Goal: Communication & Community: Ask a question

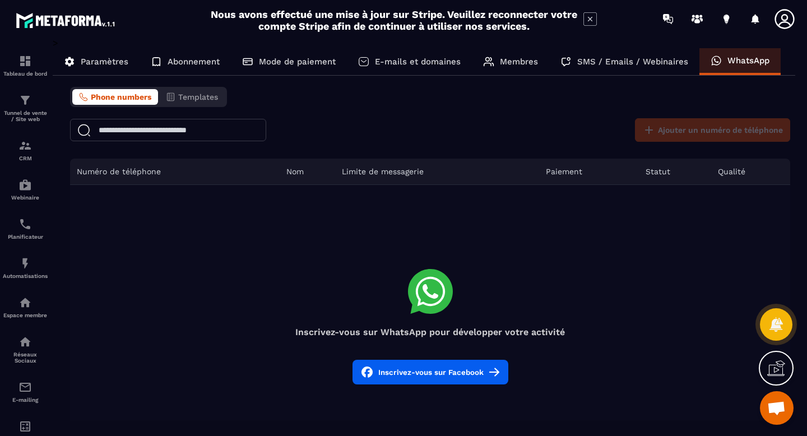
scroll to position [502, 0]
click at [782, 416] on span "Ouvrir le chat" at bounding box center [776, 409] width 18 height 16
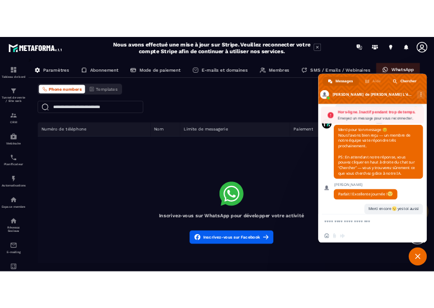
scroll to position [574, 0]
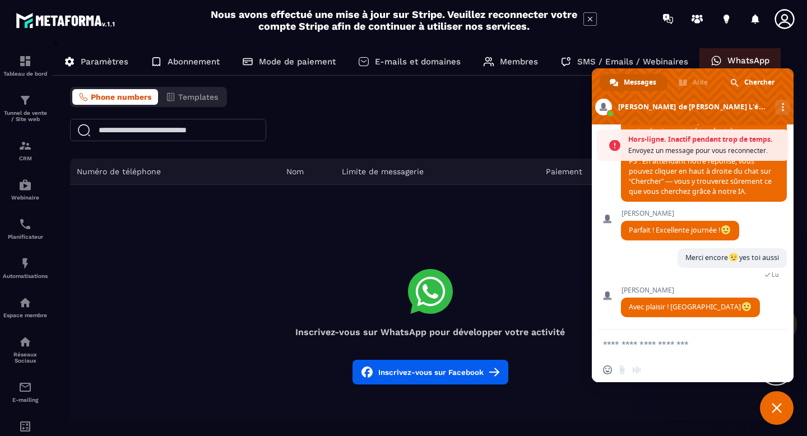
click at [681, 344] on textarea "Entrez votre message..." at bounding box center [681, 344] width 157 height 28
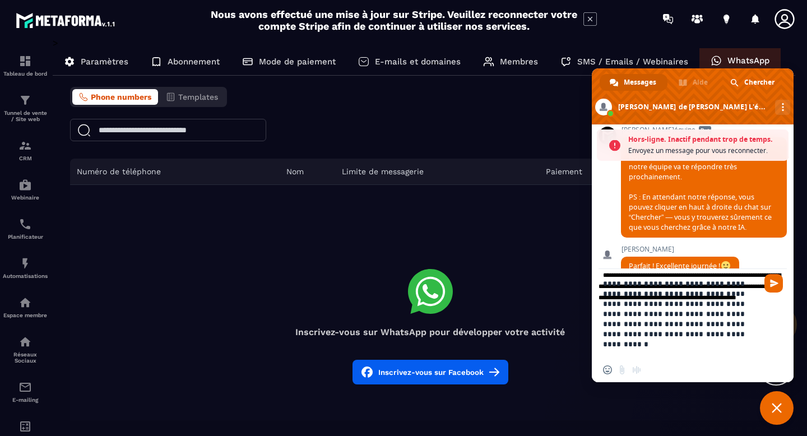
scroll to position [548, 0]
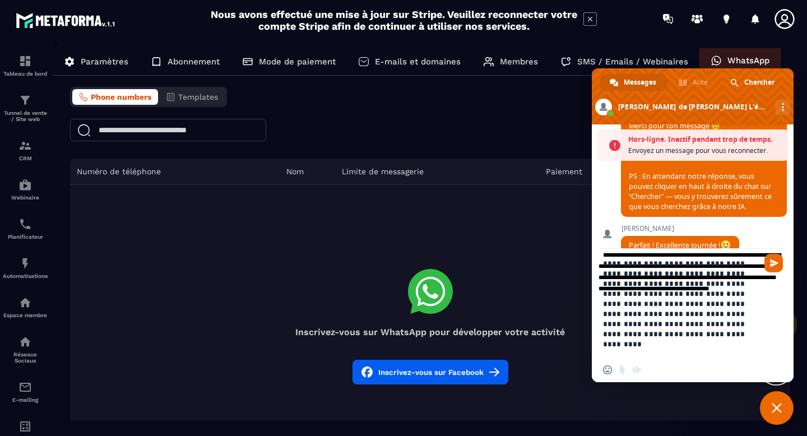
paste textarea "**********"
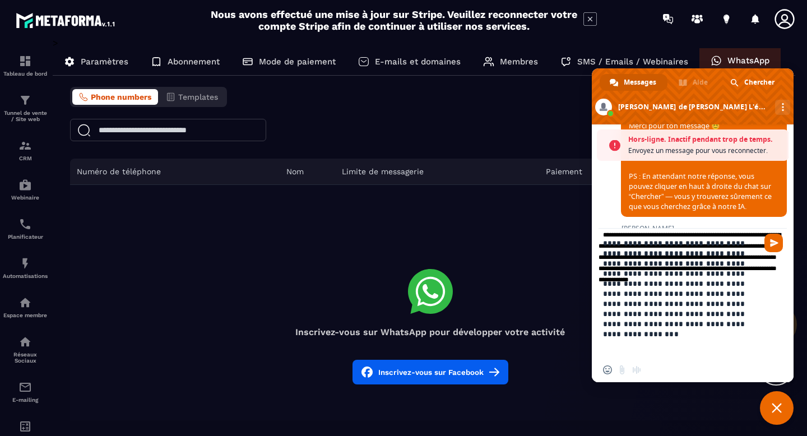
paste textarea "**********"
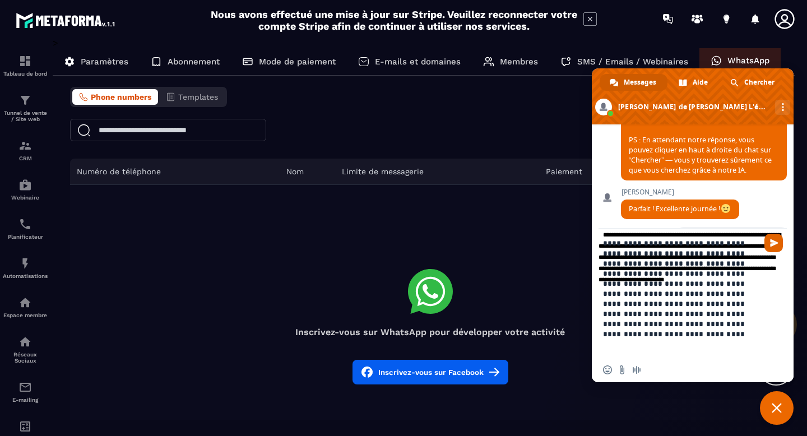
type textarea "**********"
click at [777, 242] on span "Envoyer" at bounding box center [774, 243] width 8 height 8
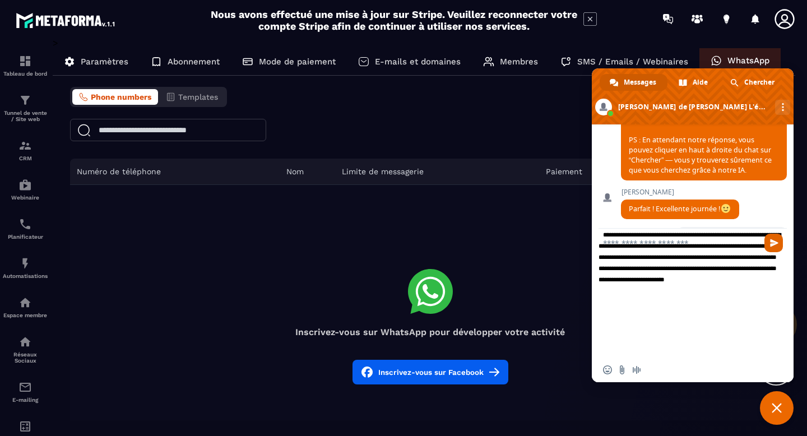
scroll to position [661, 0]
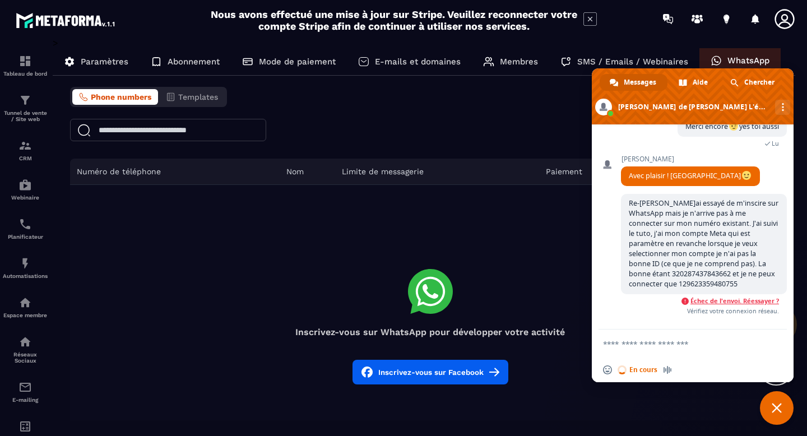
click at [707, 305] on span "Échec de l'envoi. Réessayer ?" at bounding box center [734, 301] width 89 height 8
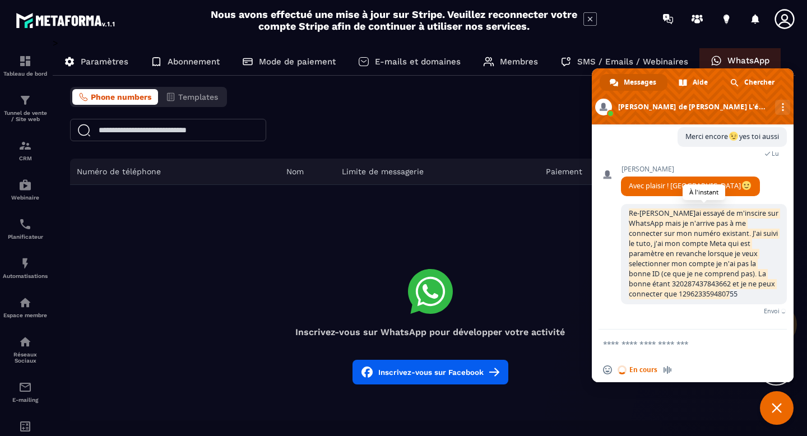
drag, startPoint x: 710, startPoint y: 296, endPoint x: 629, endPoint y: 214, distance: 115.7
click at [629, 214] on span "Re-[PERSON_NAME]ai essayé de m'inscire sur WhatsApp mais je n'arrive pas à me c…" at bounding box center [704, 254] width 166 height 100
copy span "Re-[PERSON_NAME]ai essayé de m'inscire sur WhatsApp mais je n'arrive pas à me c…"
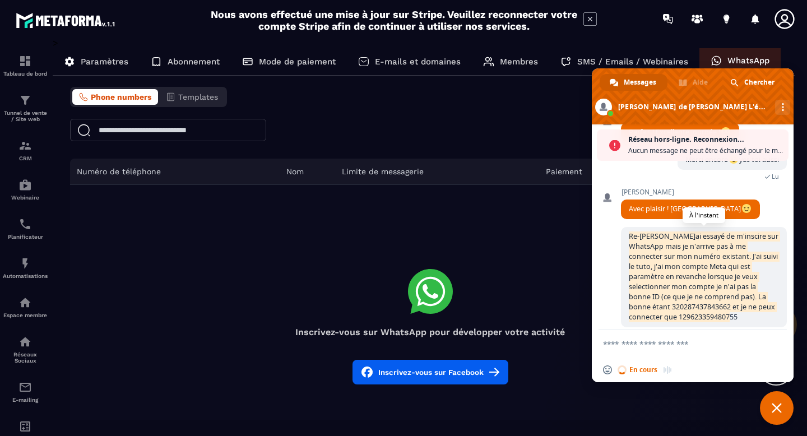
click at [675, 275] on span "Re-[PERSON_NAME]ai essayé de m'inscire sur WhatsApp mais je n'arrive pas à me c…" at bounding box center [704, 276] width 150 height 90
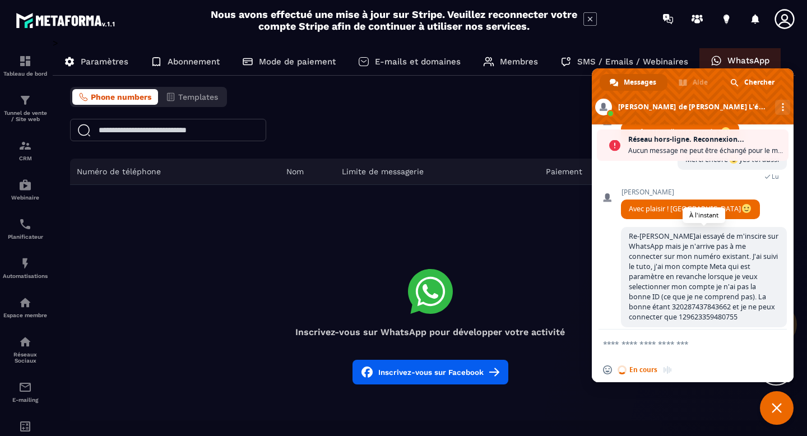
scroll to position [708, 0]
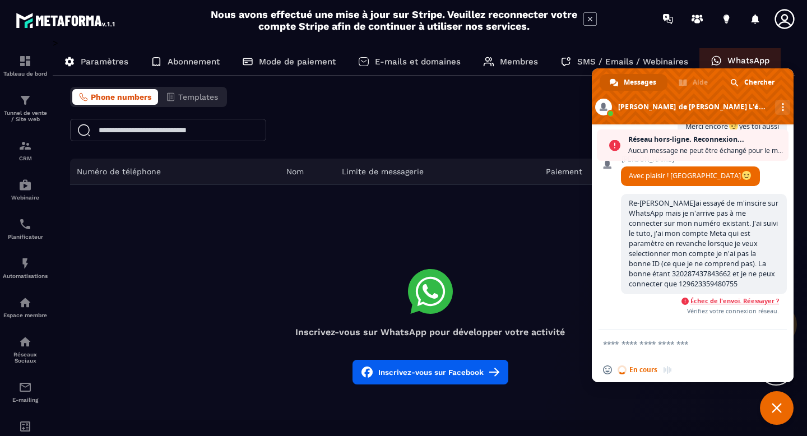
click at [715, 299] on span "Échec de l'envoi. Réessayer ?" at bounding box center [734, 301] width 89 height 8
click at [760, 300] on span "Échec de l'envoi. Réessayer ?" at bounding box center [734, 301] width 89 height 8
click at [724, 302] on span "Échec de l'envoi. Réessayer ?" at bounding box center [734, 301] width 89 height 8
click at [724, 303] on span "Échec de l'envoi. Réessayer ?" at bounding box center [734, 301] width 89 height 8
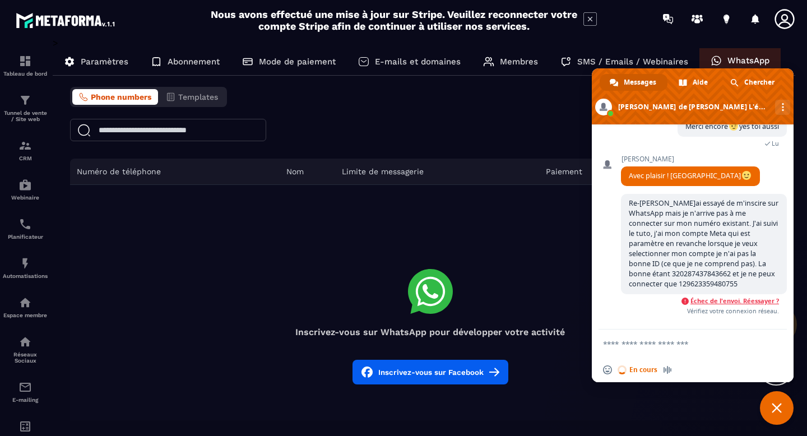
scroll to position [671, 0]
click at [719, 300] on span "Échec de l'envoi. Réessayer ?" at bounding box center [734, 301] width 89 height 8
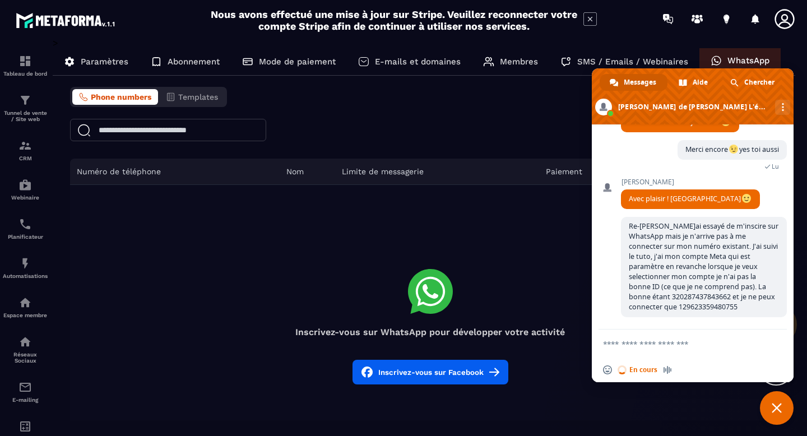
scroll to position [770, 0]
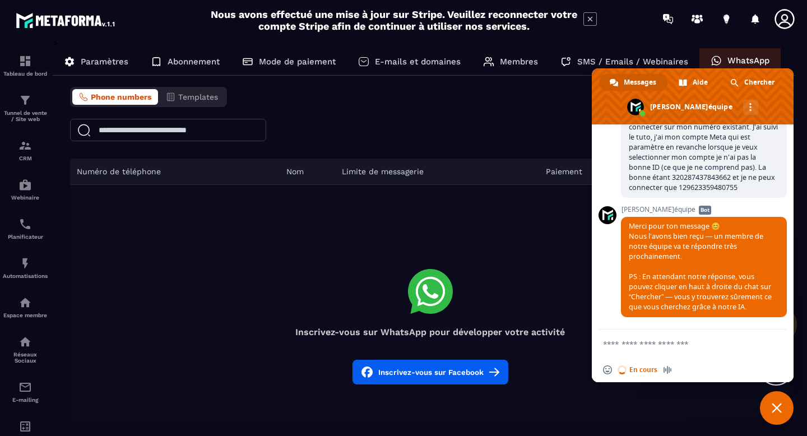
click at [638, 344] on textarea "Entrez votre message..." at bounding box center [681, 344] width 157 height 28
type textarea "*******"
click at [778, 413] on span "Fermer le chat" at bounding box center [777, 408] width 34 height 34
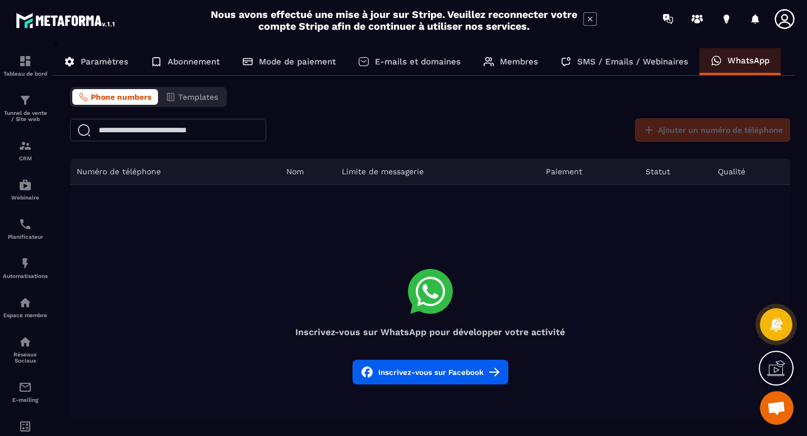
click at [778, 413] on span "Ouvrir le chat" at bounding box center [776, 409] width 18 height 16
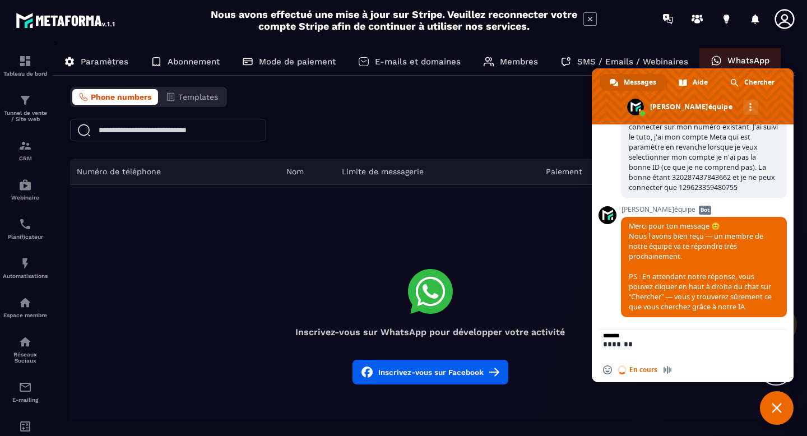
click at [640, 372] on div "Insérer un emoji En cours Message audio" at bounding box center [640, 369] width 75 height 9
click at [663, 373] on span "Message audio" at bounding box center [667, 369] width 9 height 9
drag, startPoint x: 647, startPoint y: 350, endPoint x: 593, endPoint y: 343, distance: 54.2
click at [593, 343] on div "******* *******" at bounding box center [693, 344] width 202 height 28
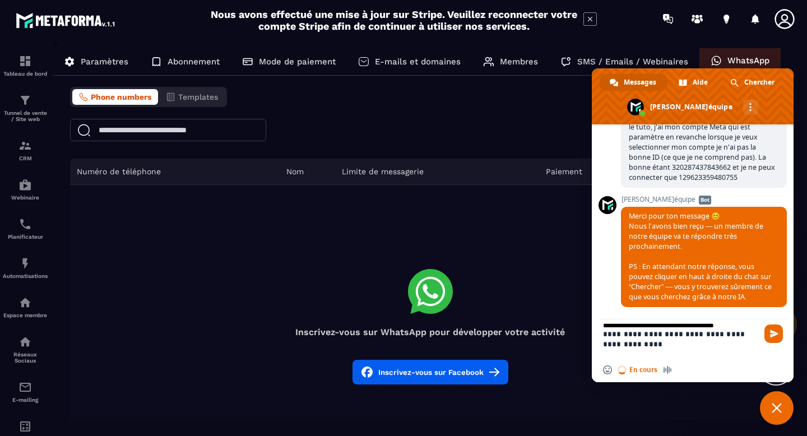
type textarea "**********"
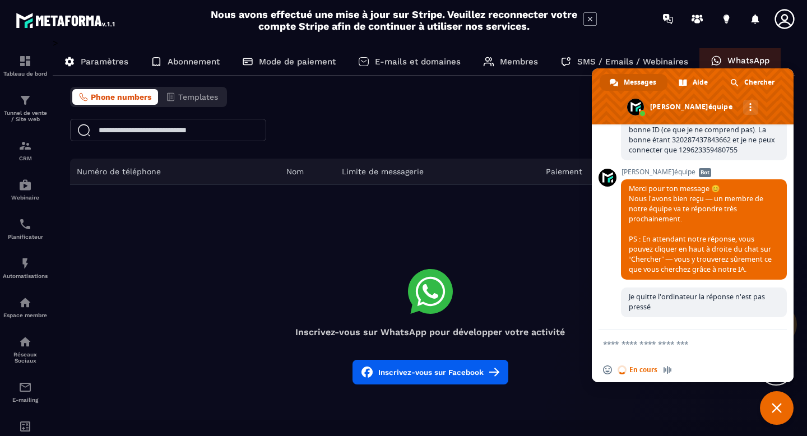
scroll to position [930, 0]
